Goal: Use online tool/utility: Utilize a website feature to perform a specific function

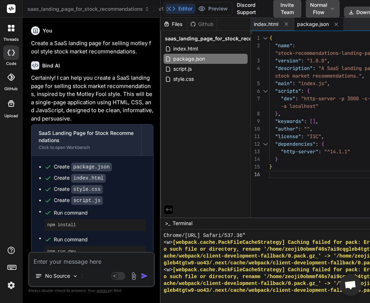
scroll to position [6847, 0]
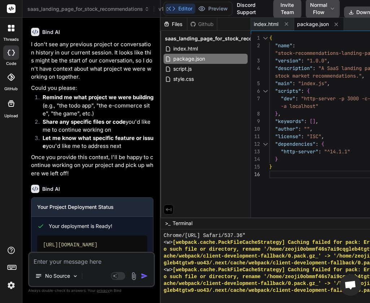
type textarea "x"
type textarea ""keywords": [], "author": "", "license": "ISC", "dependencies": { "http-server"…"
type textarea "x"
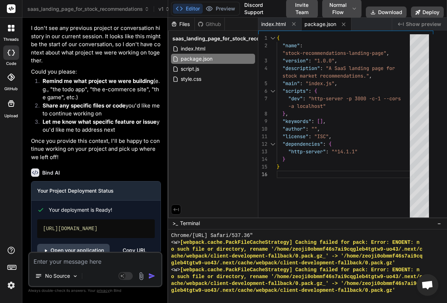
type textarea ""author": "", "license": "ISC", "dependencies": { "http-server": "^14.1.1" } }"
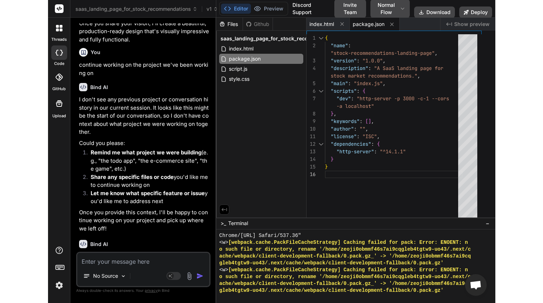
scroll to position [45, 0]
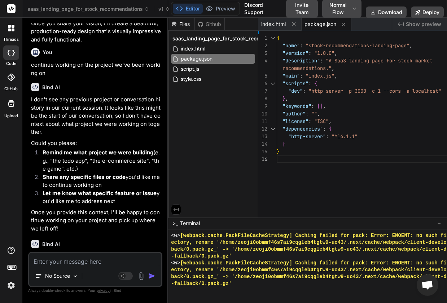
type textarea "x"
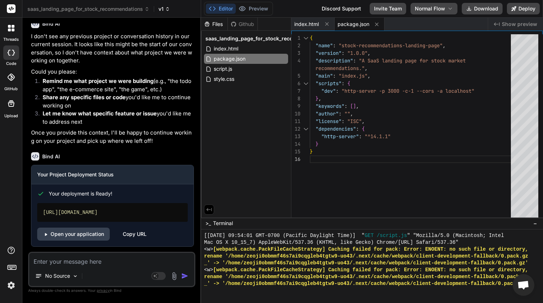
click at [170, 9] on icon at bounding box center [167, 8] width 5 height 5
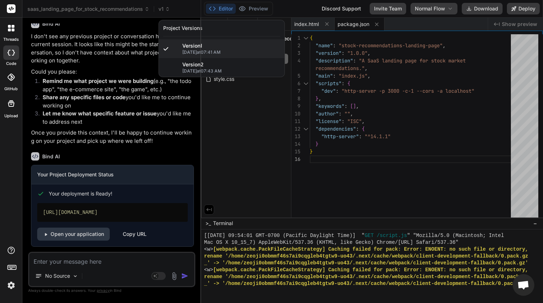
click at [130, 53] on div at bounding box center [271, 151] width 543 height 303
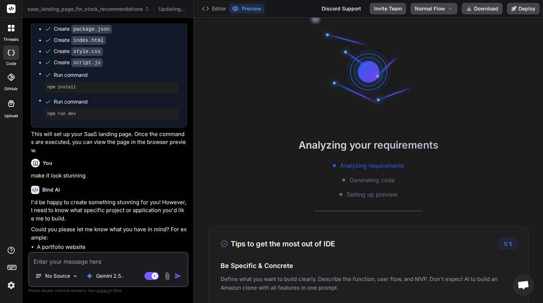
scroll to position [48, 0]
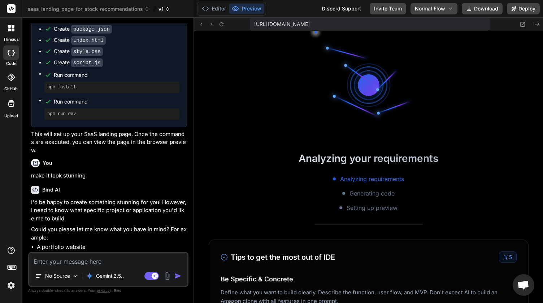
click at [163, 10] on span "v1" at bounding box center [164, 8] width 12 height 7
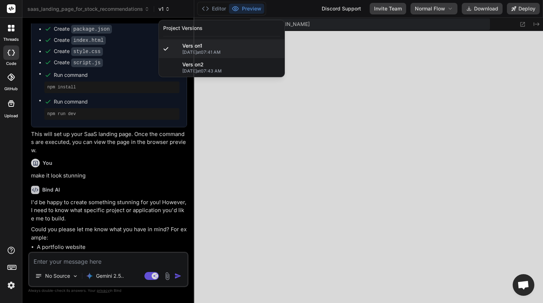
scroll to position [260, 0]
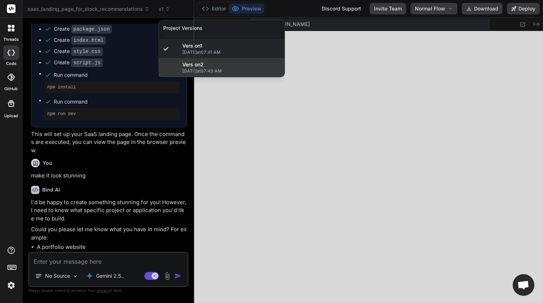
click at [198, 66] on span "Version 2" at bounding box center [192, 64] width 21 height 7
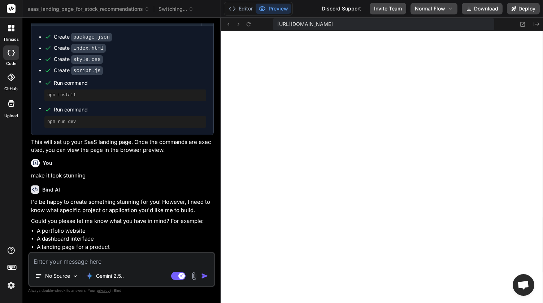
scroll to position [529, 0]
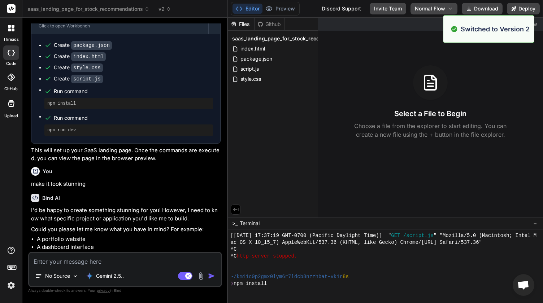
drag, startPoint x: 194, startPoint y: 72, endPoint x: 214, endPoint y: 72, distance: 20.2
click at [214, 72] on div "Bind AI Web Search Created with Pixso. Code Generator You Create a SaaS landing…" at bounding box center [124, 160] width 205 height 285
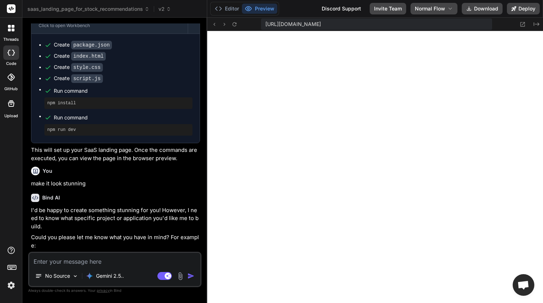
scroll to position [570, 0]
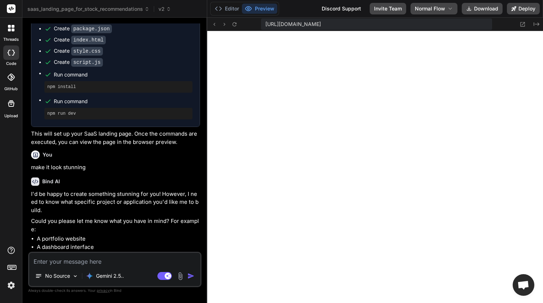
type textarea "x"
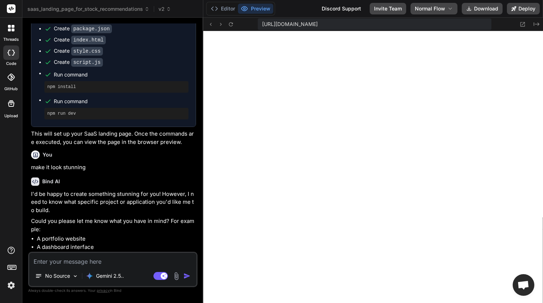
drag, startPoint x: 227, startPoint y: 70, endPoint x: 189, endPoint y: 72, distance: 37.9
click at [189, 72] on div "Bind AI Web Search Created with Pixso. Code Generator You Create a SaaS landing…" at bounding box center [112, 160] width 181 height 285
